Goal: Transaction & Acquisition: Subscribe to service/newsletter

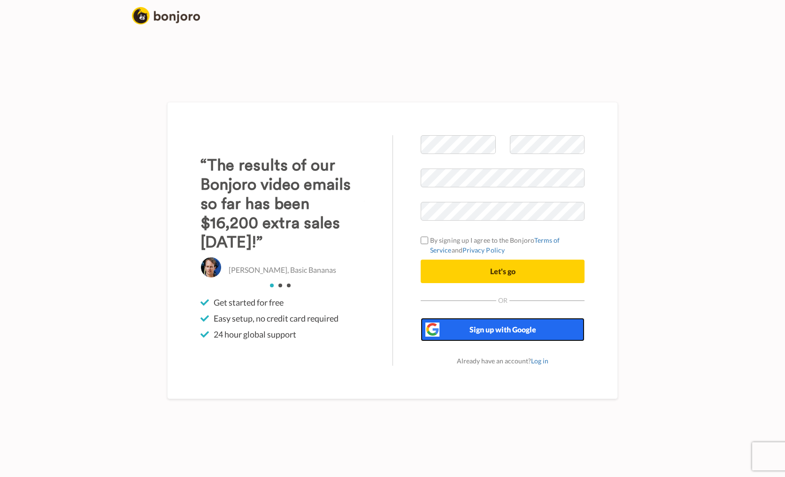
click at [499, 336] on button "Sign up with Google" at bounding box center [503, 329] width 164 height 23
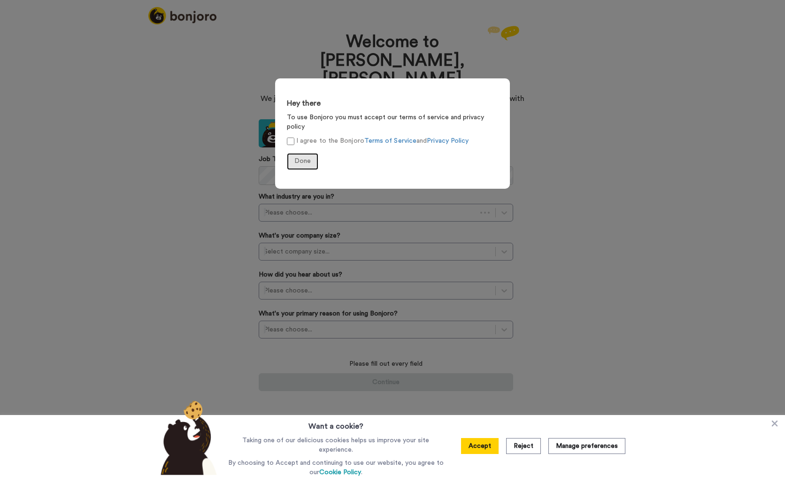
click at [297, 158] on span "Done" at bounding box center [302, 161] width 16 height 7
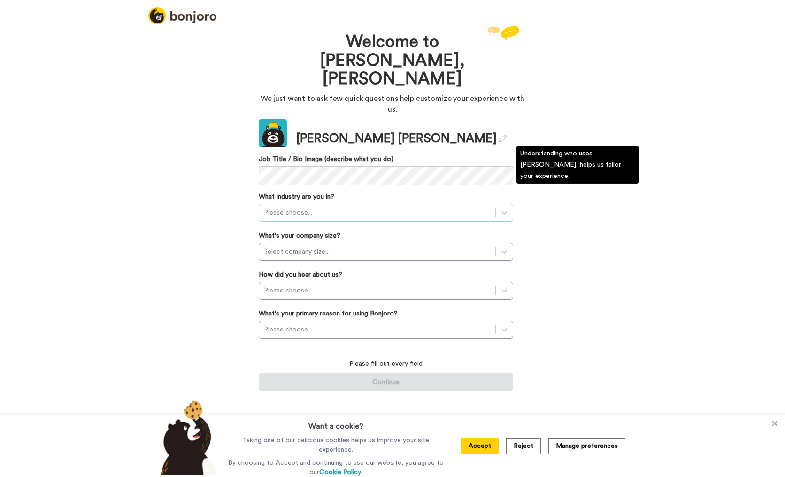
click at [356, 207] on div at bounding box center [377, 212] width 227 height 11
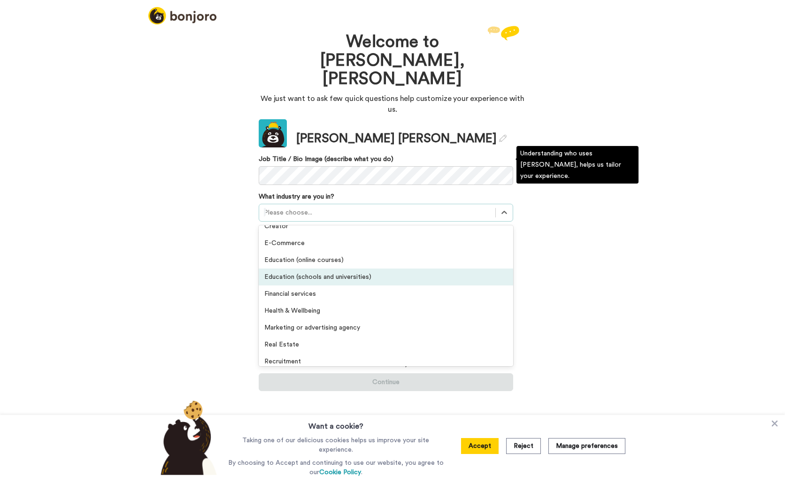
scroll to position [110, 0]
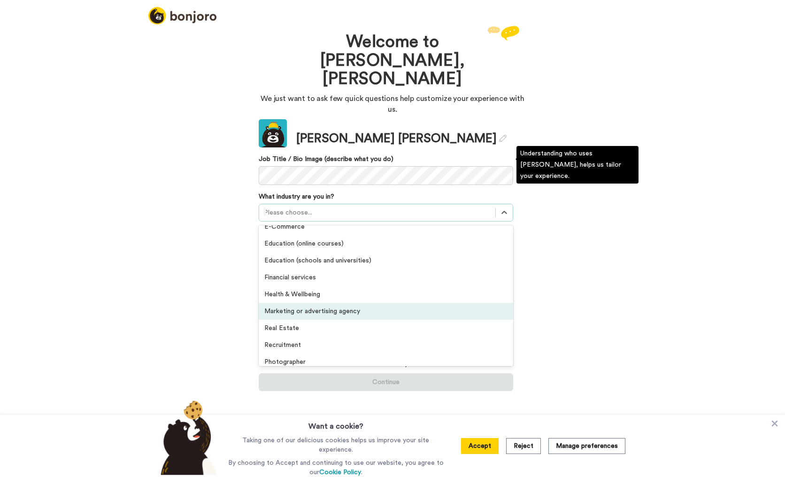
click at [348, 303] on div "Marketing or advertising agency" at bounding box center [386, 311] width 254 height 17
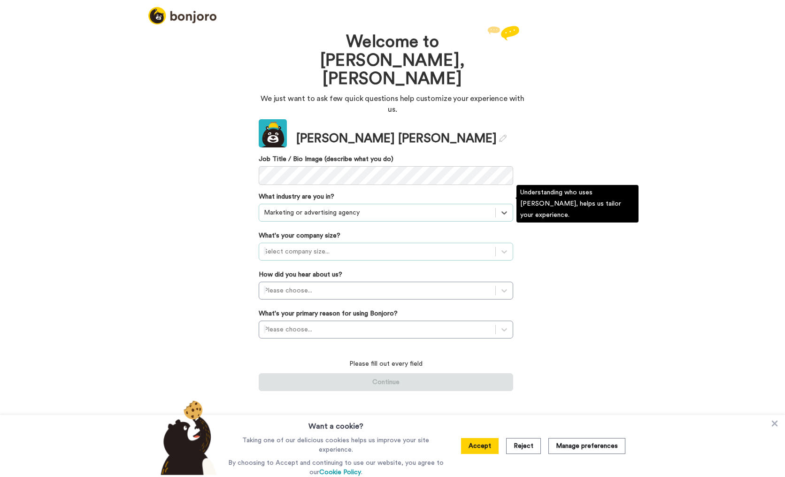
click at [338, 246] on div at bounding box center [377, 251] width 227 height 11
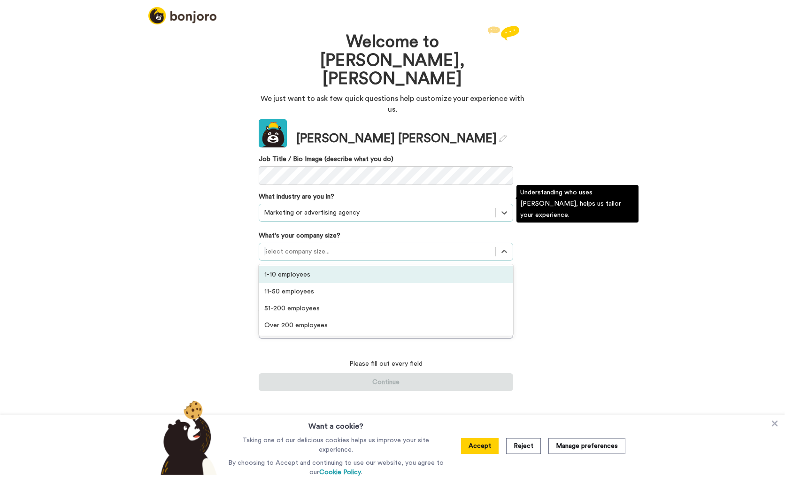
click at [336, 266] on div "1-10 employees" at bounding box center [386, 274] width 254 height 17
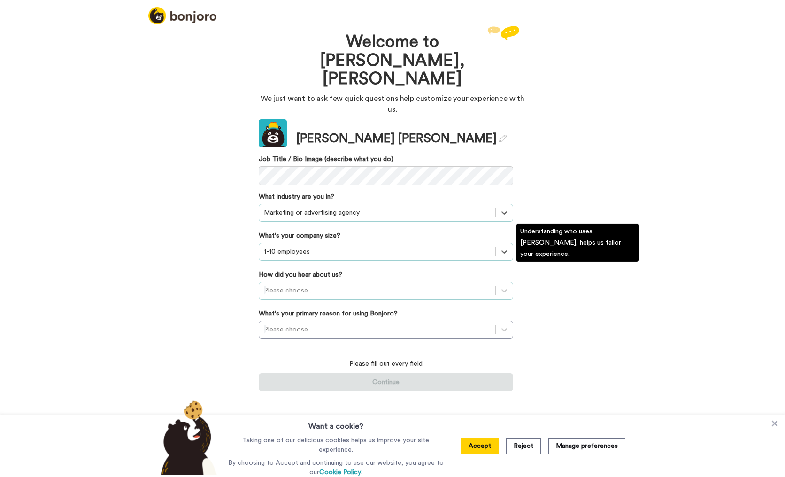
click at [327, 285] on div at bounding box center [377, 290] width 227 height 11
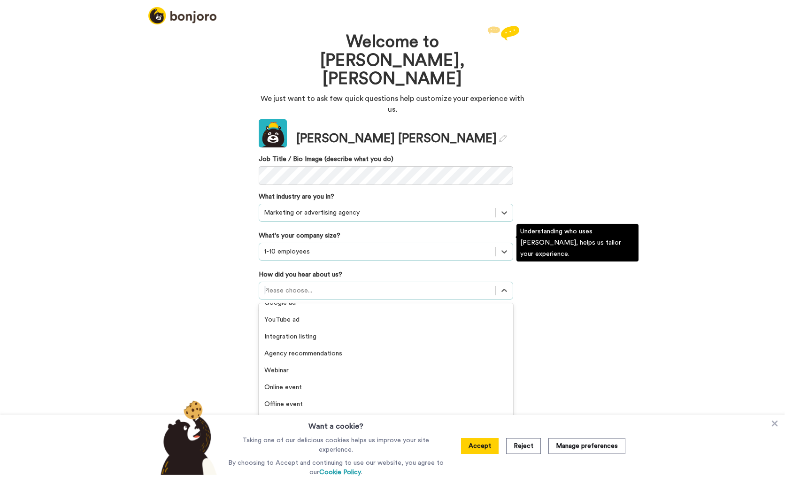
scroll to position [201, 0]
click at [296, 425] on div "Others" at bounding box center [386, 433] width 254 height 17
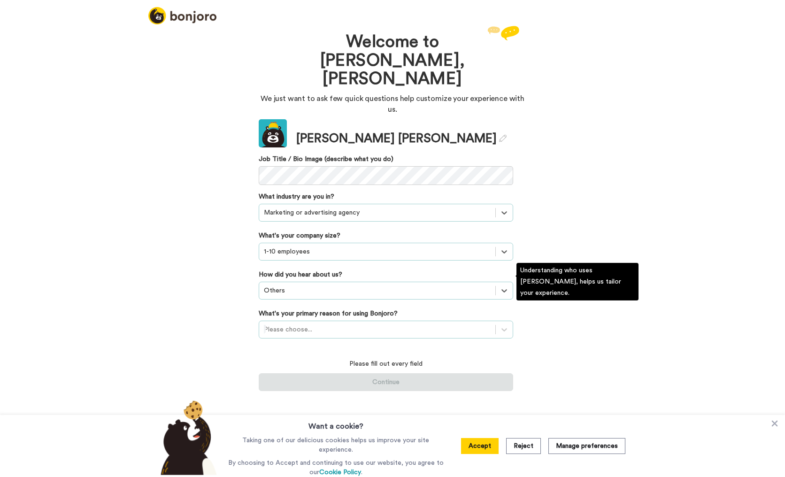
click at [300, 324] on div at bounding box center [377, 329] width 227 height 11
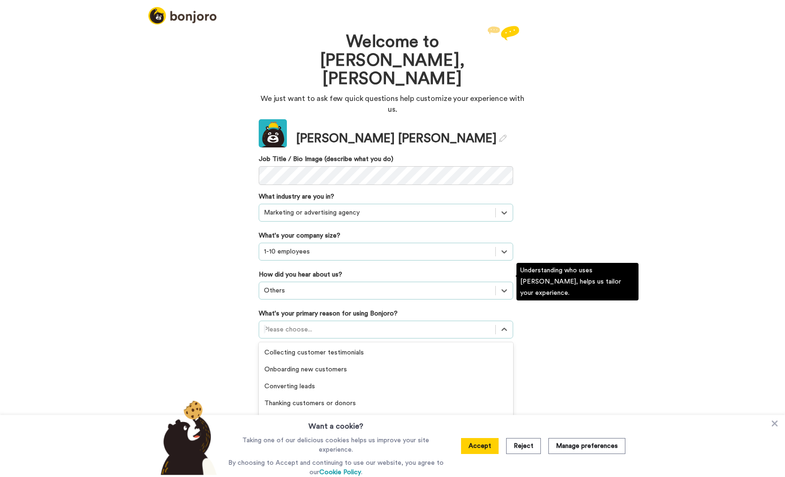
click at [295, 429] on div "Activating customers" at bounding box center [386, 437] width 254 height 17
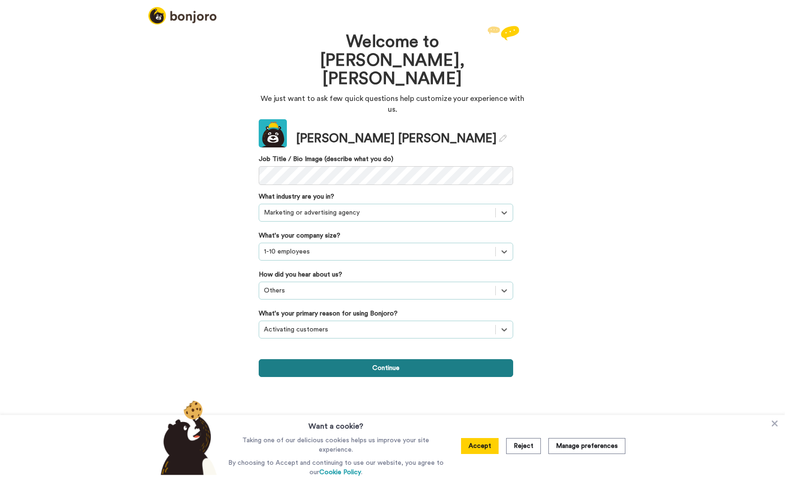
click at [300, 359] on button "Continue" at bounding box center [386, 368] width 254 height 18
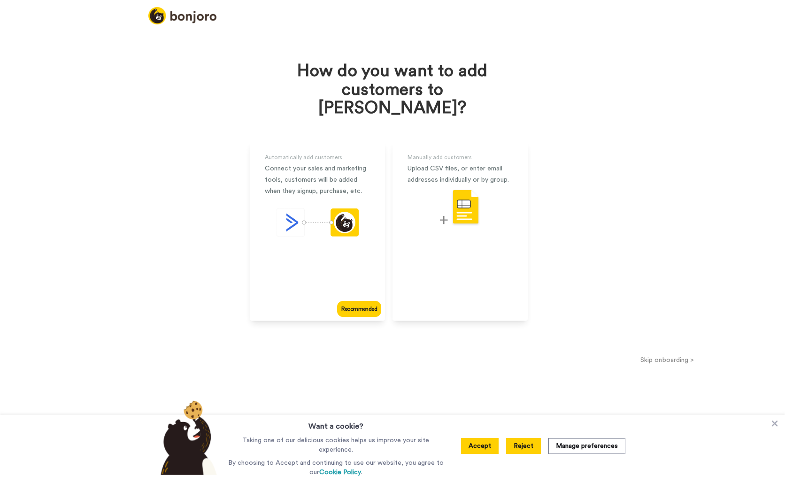
click at [522, 444] on button "Reject" at bounding box center [523, 446] width 35 height 16
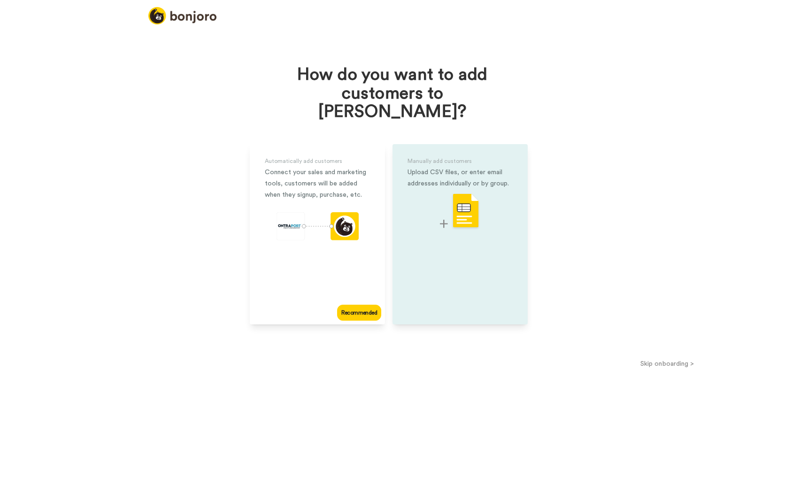
click at [478, 247] on div "Manually add customers Upload CSV files, or enter email addresses individually …" at bounding box center [459, 234] width 135 height 180
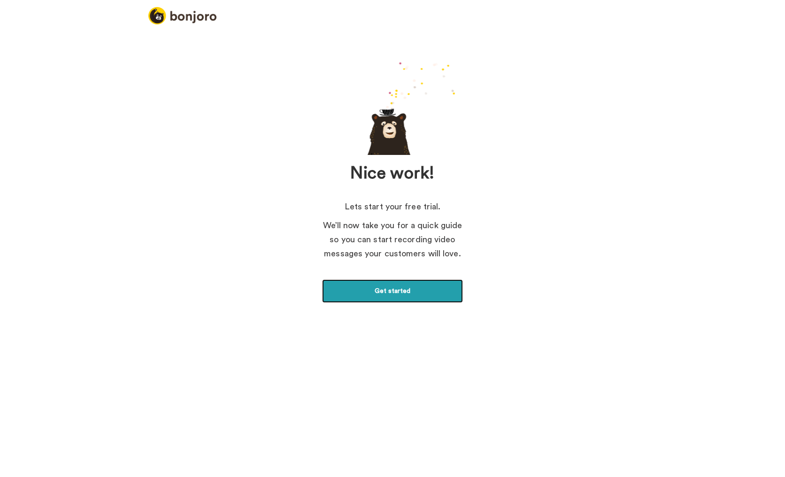
click at [417, 290] on link "Get started" at bounding box center [392, 290] width 141 height 23
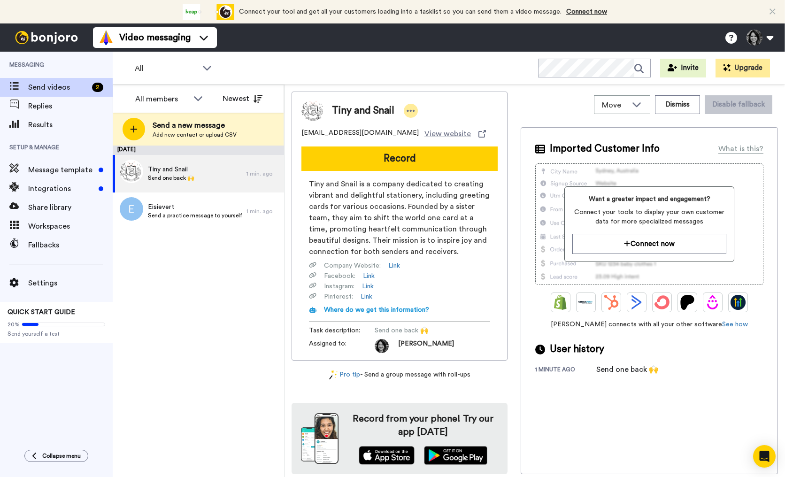
click at [410, 113] on icon at bounding box center [411, 110] width 8 height 9
click at [426, 168] on li "Dismiss" at bounding box center [437, 166] width 68 height 13
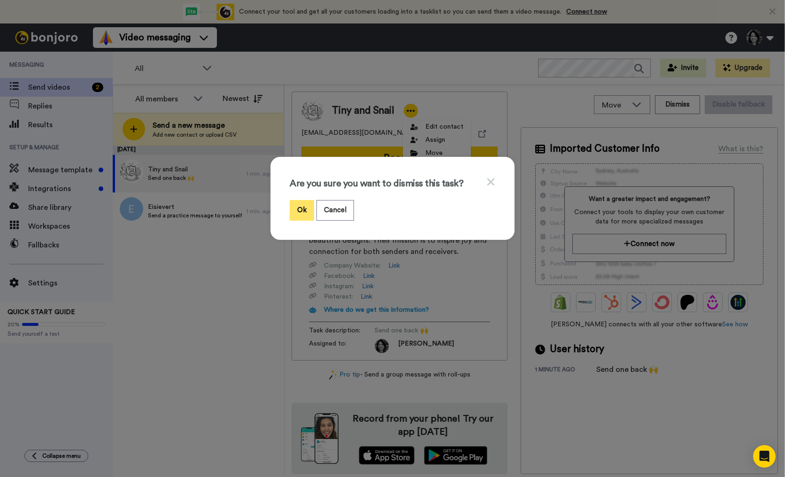
click at [302, 213] on button "Ok" at bounding box center [302, 210] width 24 height 20
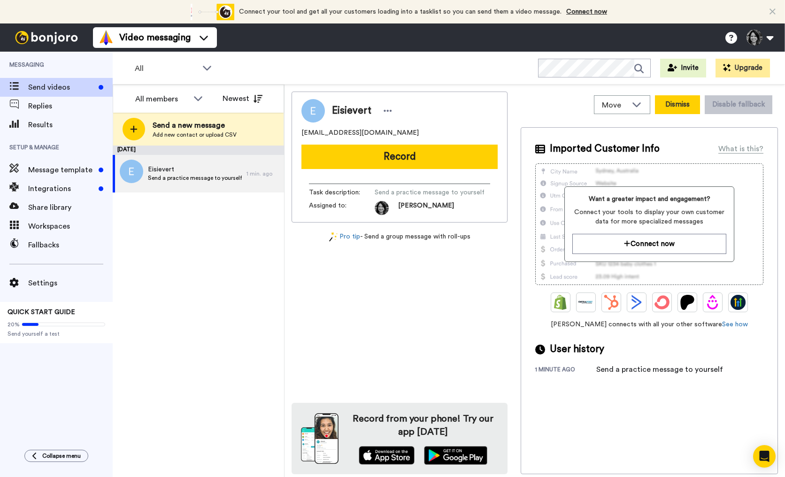
click at [686, 110] on button "Dismiss" at bounding box center [677, 104] width 45 height 19
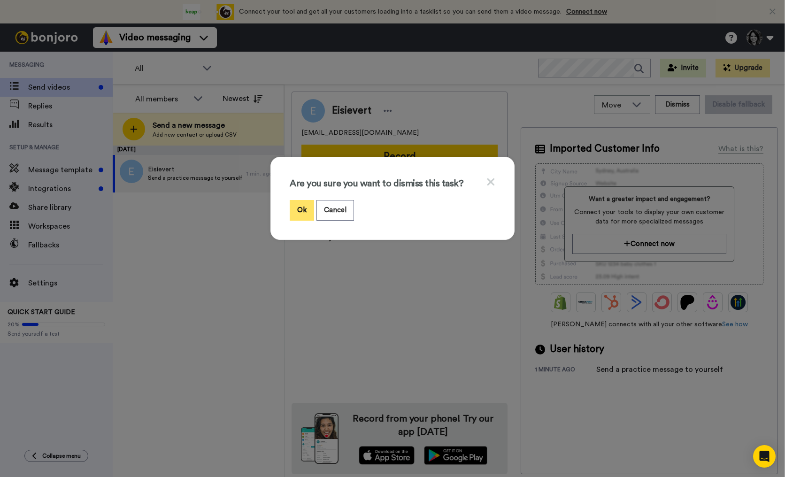
click at [303, 206] on button "Ok" at bounding box center [302, 210] width 24 height 20
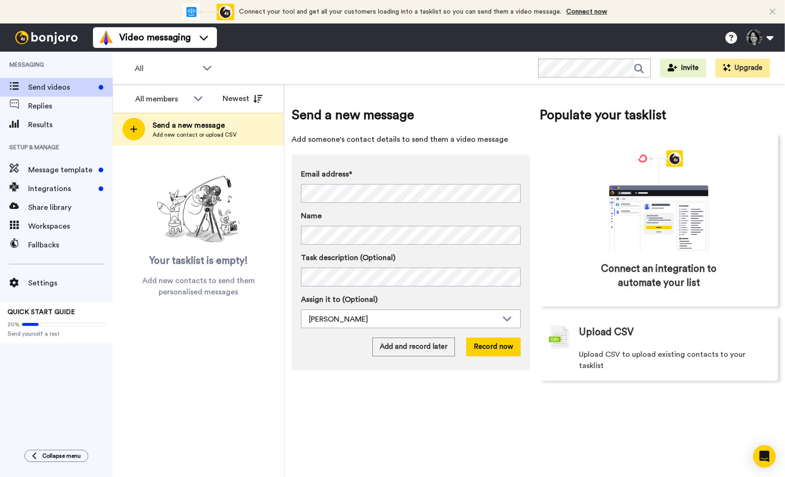
click at [336, 349] on div "Add and record later Record now" at bounding box center [411, 347] width 220 height 19
click at [773, 12] on icon at bounding box center [772, 11] width 6 height 9
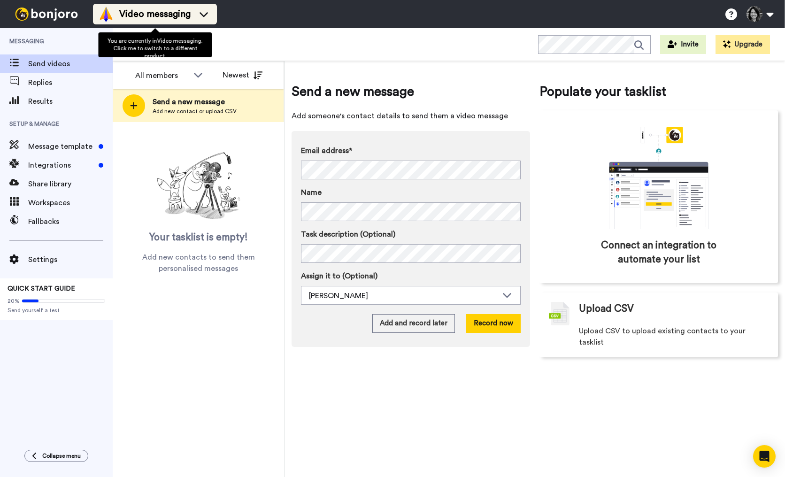
click at [200, 14] on icon at bounding box center [203, 13] width 15 height 9
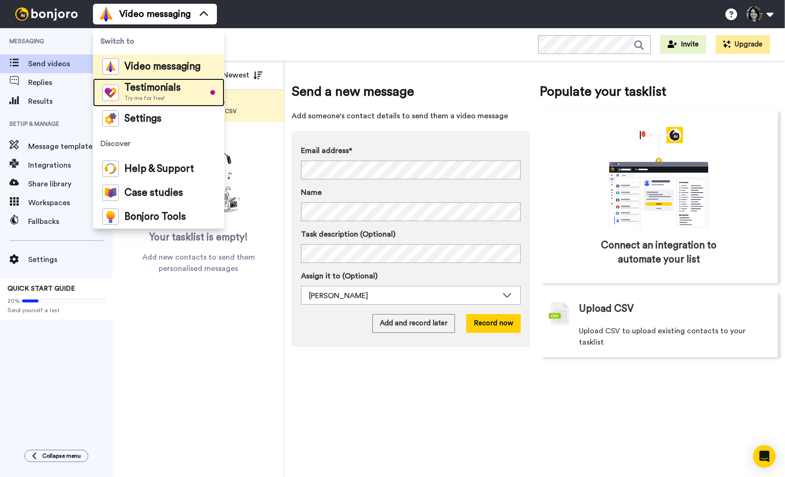
click at [169, 96] on span "Try me for free!" at bounding box center [152, 98] width 56 height 8
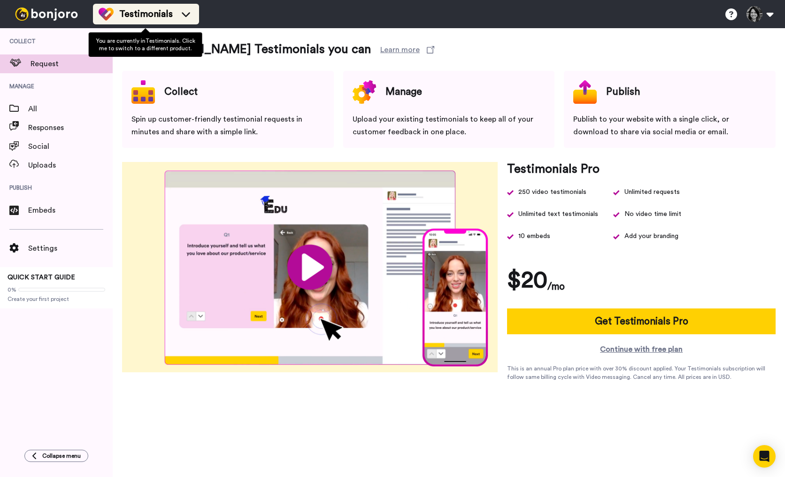
click at [133, 17] on span "Testimonials" at bounding box center [146, 14] width 54 height 13
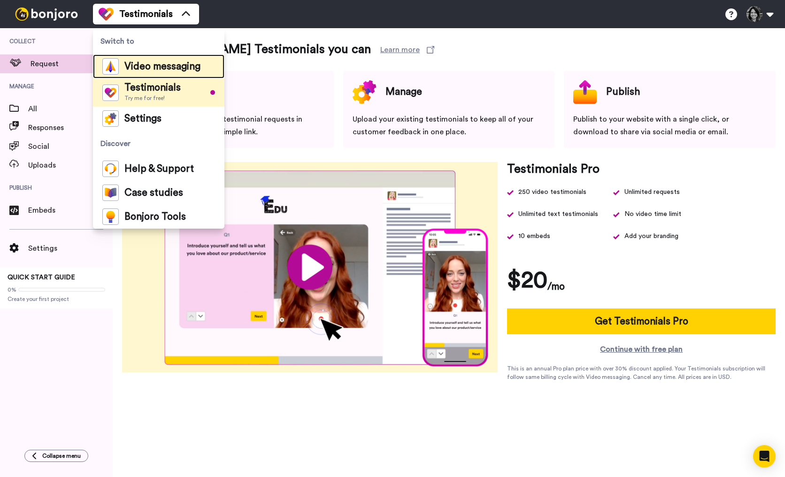
click at [134, 63] on span "Video messaging" at bounding box center [162, 66] width 76 height 9
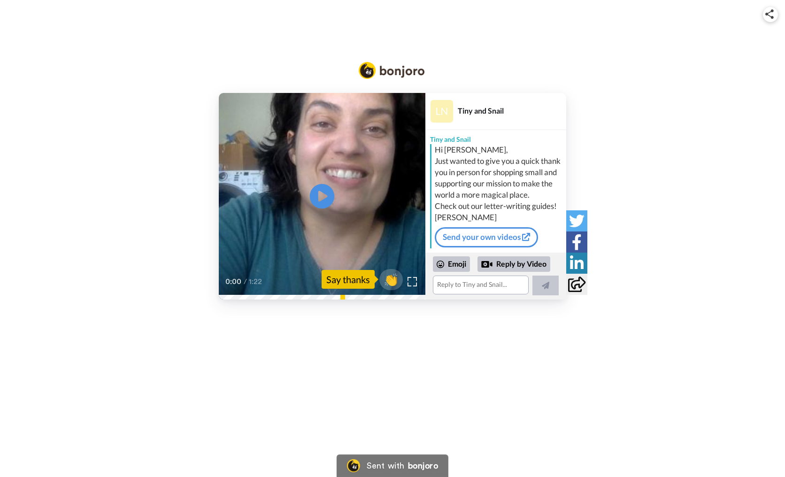
click at [316, 192] on icon at bounding box center [322, 196] width 25 height 25
